Goal: Transaction & Acquisition: Subscribe to service/newsletter

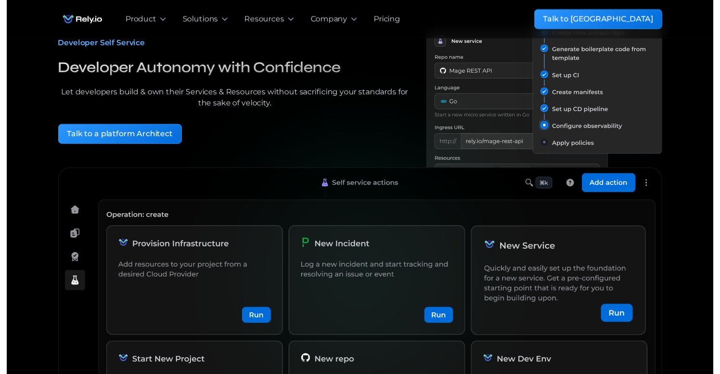
scroll to position [64, 0]
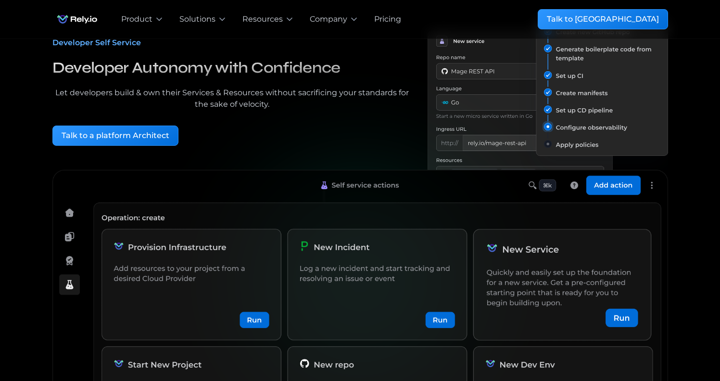
click at [543, 185] on img at bounding box center [360, 343] width 616 height 347
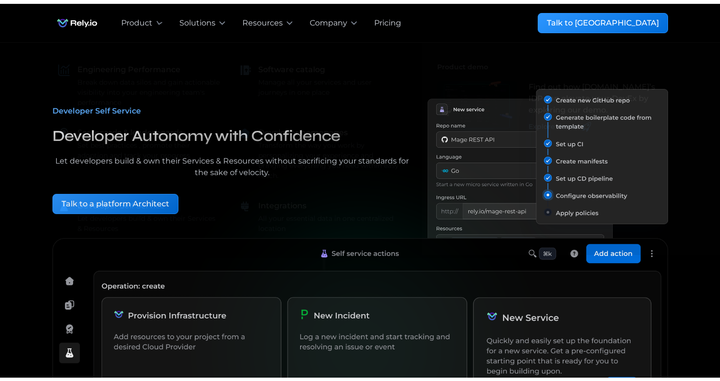
scroll to position [0, 0]
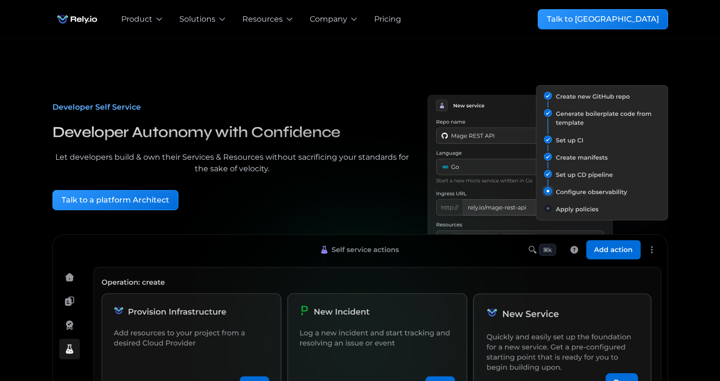
click at [629, 14] on div "Talk to [GEOGRAPHIC_DATA]" at bounding box center [603, 19] width 112 height 12
click at [126, 200] on div "Talk to a platform Architect" at bounding box center [116, 200] width 108 height 12
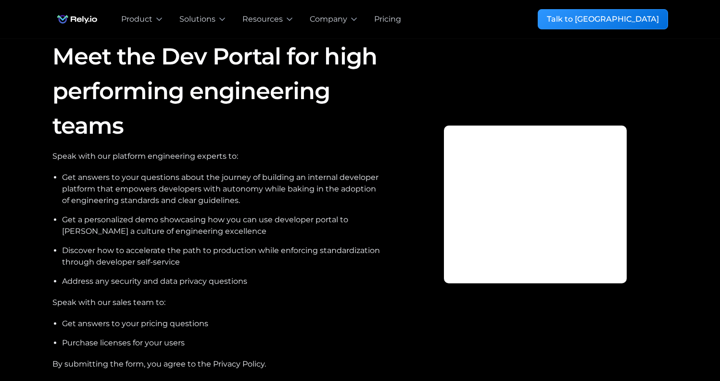
click at [102, 14] on img "home" at bounding box center [77, 19] width 50 height 19
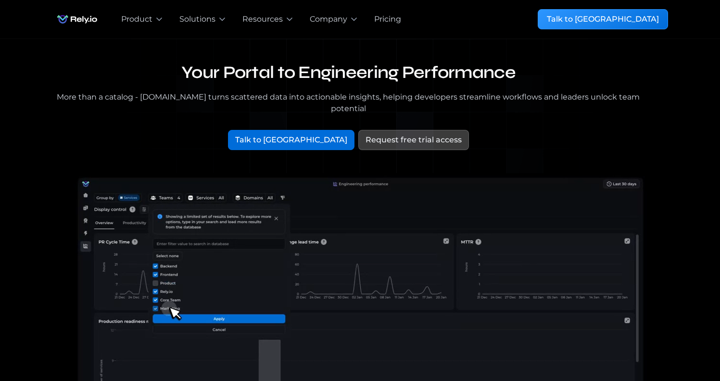
click at [367, 134] on div "Request free trial access" at bounding box center [414, 140] width 96 height 12
